Goal: Task Accomplishment & Management: Use online tool/utility

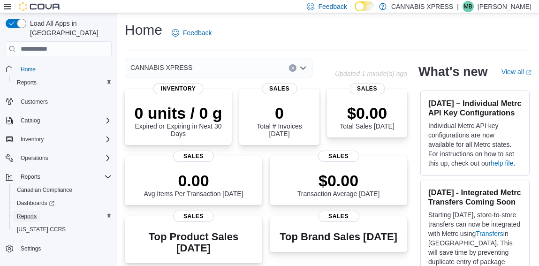
click at [31, 211] on span "Reports" at bounding box center [27, 216] width 20 height 11
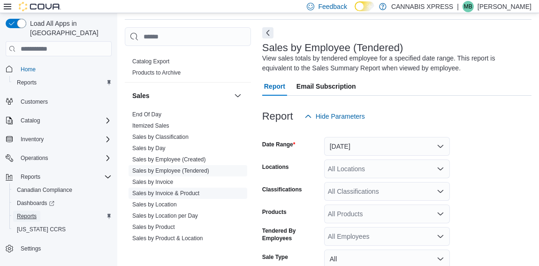
scroll to position [617, 0]
click at [168, 202] on link "Sales by Location" at bounding box center [154, 205] width 45 height 7
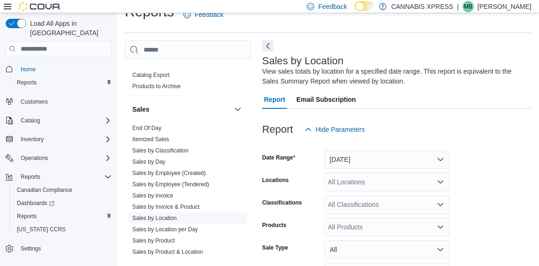
scroll to position [31, 0]
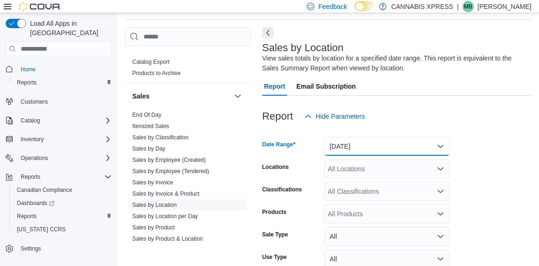
click at [380, 142] on button "Yesterday" at bounding box center [387, 146] width 126 height 19
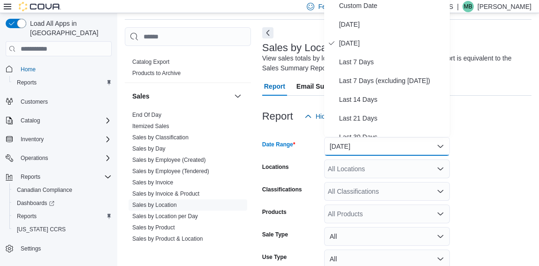
scroll to position [28, 0]
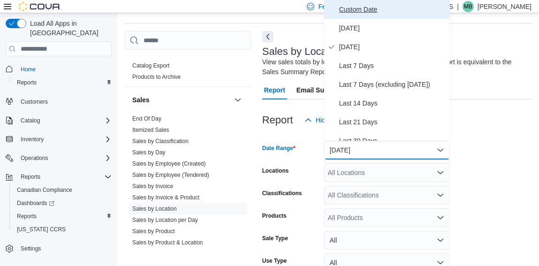
click at [352, 6] on span "Custom Date" at bounding box center [392, 9] width 107 height 11
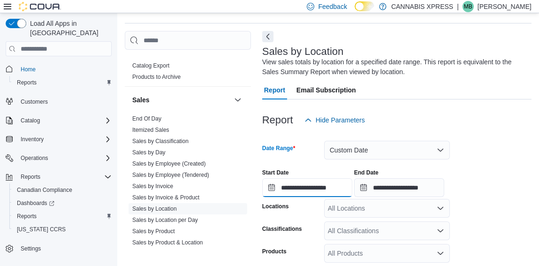
click at [297, 191] on input "**********" at bounding box center [307, 187] width 90 height 19
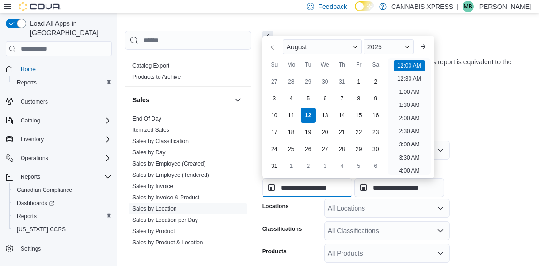
scroll to position [29, 0]
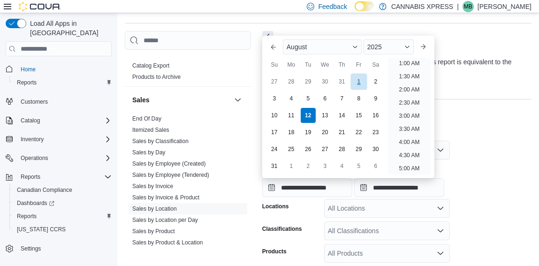
click at [356, 82] on div "1" at bounding box center [359, 82] width 16 height 16
type input "**********"
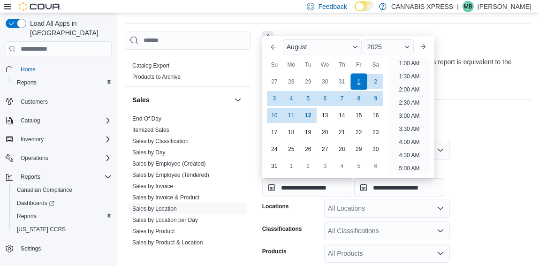
scroll to position [2, 0]
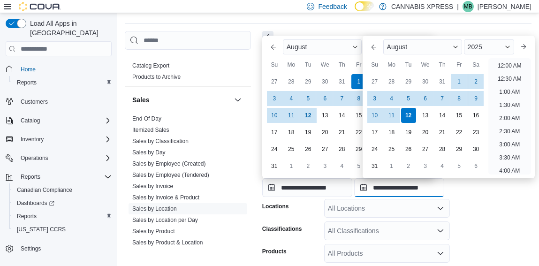
click at [397, 184] on input "**********" at bounding box center [399, 187] width 90 height 19
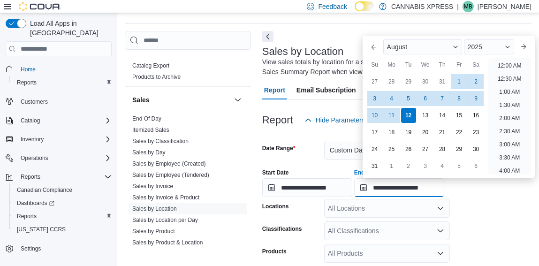
scroll to position [516, 0]
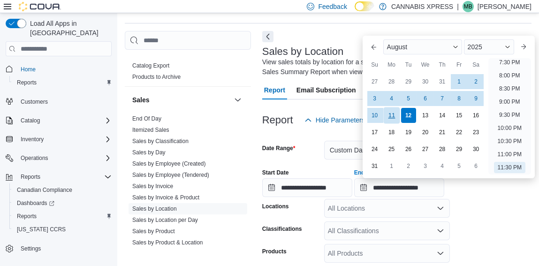
click at [389, 116] on div "11" at bounding box center [391, 115] width 16 height 16
type input "**********"
click at [476, 204] on form "**********" at bounding box center [396, 243] width 269 height 227
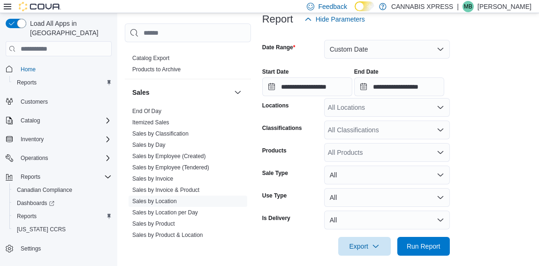
scroll to position [137, 0]
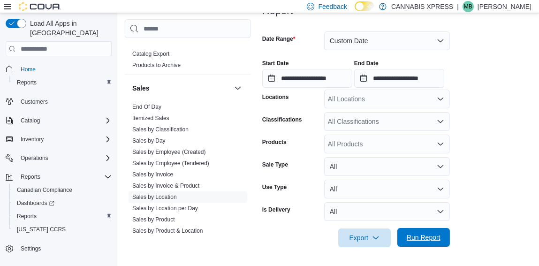
click at [435, 231] on span "Run Report" at bounding box center [423, 237] width 41 height 19
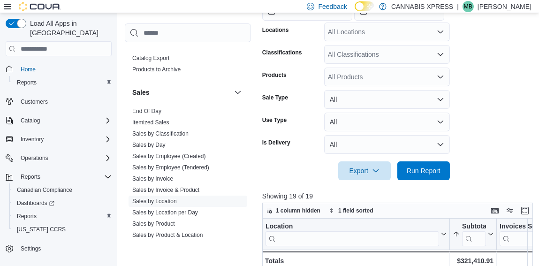
scroll to position [205, 0]
click at [527, 212] on button "Enter fullscreen" at bounding box center [525, 209] width 11 height 11
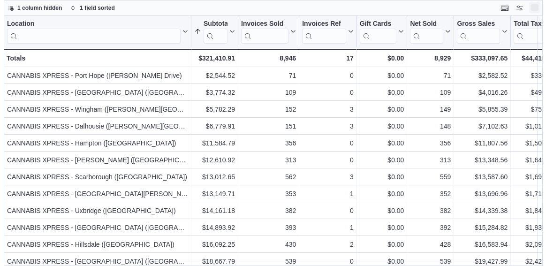
scroll to position [0, 0]
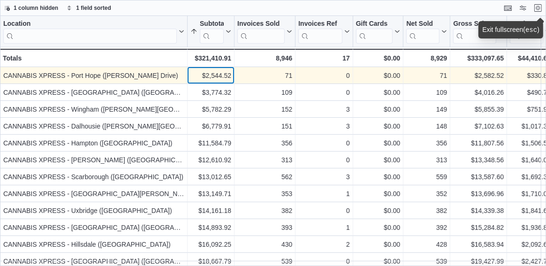
click at [196, 76] on div "$2,544.52" at bounding box center [211, 75] width 41 height 11
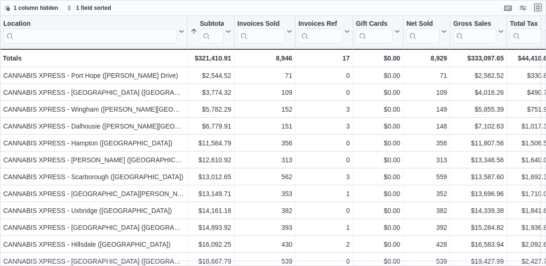
click at [538, 8] on button "Exit fullscreen" at bounding box center [538, 7] width 11 height 11
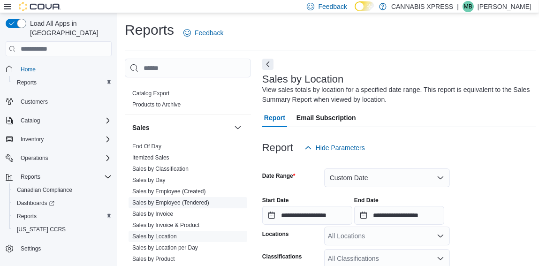
click at [191, 199] on link "Sales by Employee (Tendered)" at bounding box center [170, 202] width 77 height 7
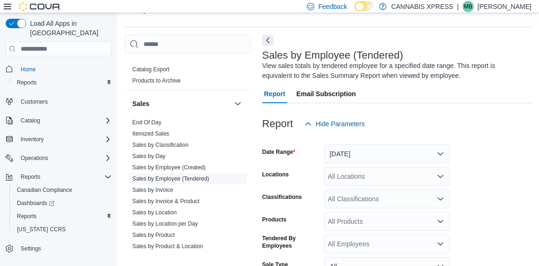
scroll to position [31, 0]
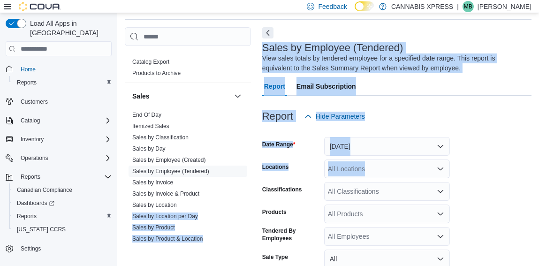
drag, startPoint x: 191, startPoint y: 199, endPoint x: 503, endPoint y: 169, distance: 313.6
click at [503, 169] on div "Cash Management Cash Management Cash Out Details Compliance OCS Transaction Sub…" at bounding box center [328, 189] width 407 height 324
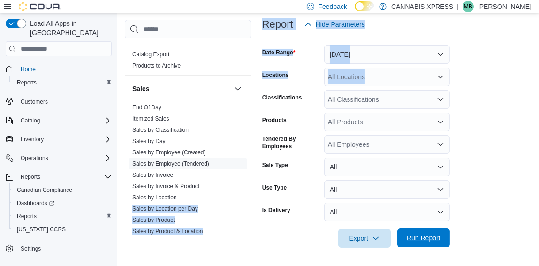
click at [415, 243] on span "Run Report" at bounding box center [423, 238] width 41 height 19
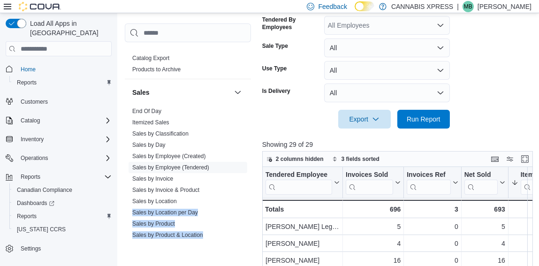
scroll to position [243, 0]
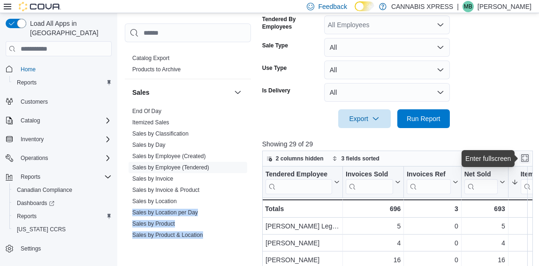
click at [528, 160] on button "Enter fullscreen" at bounding box center [525, 158] width 11 height 11
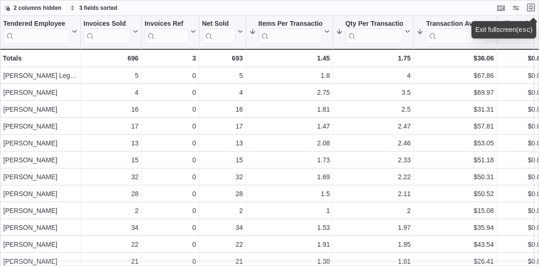
scroll to position [0, 0]
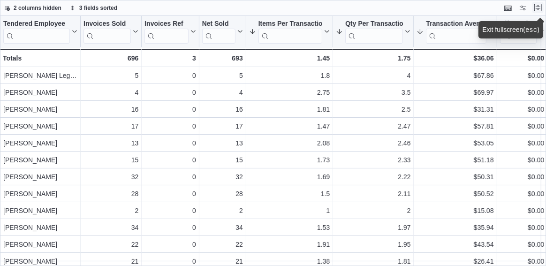
click at [538, 10] on button "Exit fullscreen" at bounding box center [538, 7] width 11 height 11
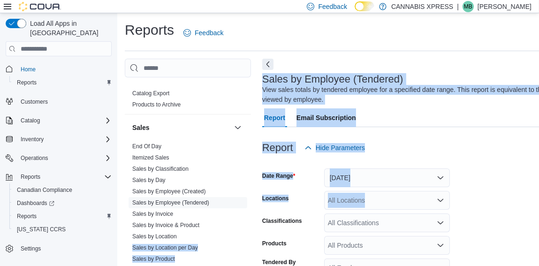
click at [522, 4] on p "Mike Barry" at bounding box center [505, 6] width 54 height 11
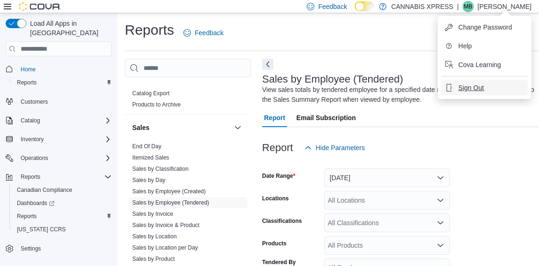
click at [471, 90] on span "Sign Out" at bounding box center [471, 87] width 25 height 9
